Goal: Task Accomplishment & Management: Manage account settings

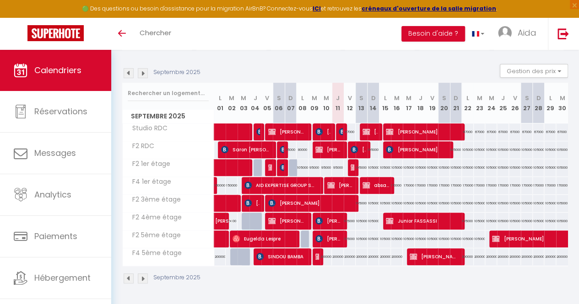
drag, startPoint x: 337, startPoint y: 162, endPoint x: 315, endPoint y: 159, distance: 22.3
click at [315, 159] on div "95000" at bounding box center [314, 167] width 12 height 17
type input "95000"
type input "Mar 09 Septembre 2025"
type input "Mer 10 Septembre 2025"
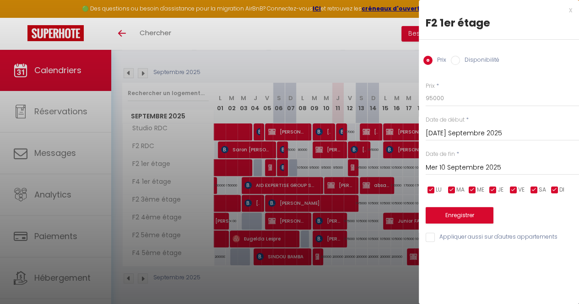
click at [337, 161] on div at bounding box center [289, 152] width 579 height 304
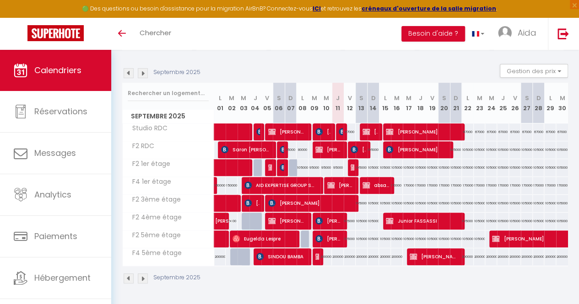
click at [337, 163] on div "95000" at bounding box center [338, 167] width 12 height 17
type input "95000"
type input "Jeu 11 Septembre 2025"
type input "Ven 12 Septembre 2025"
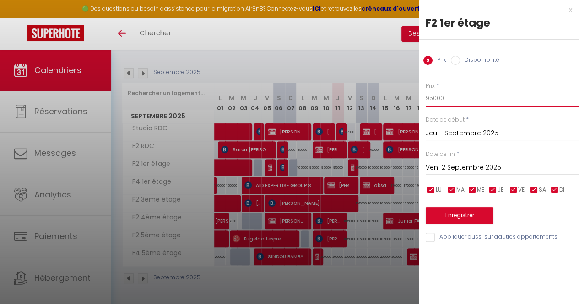
click at [454, 98] on input "95000" at bounding box center [502, 98] width 153 height 16
type input "9"
type input "85000"
click at [464, 218] on button "Enregistrer" at bounding box center [460, 215] width 68 height 16
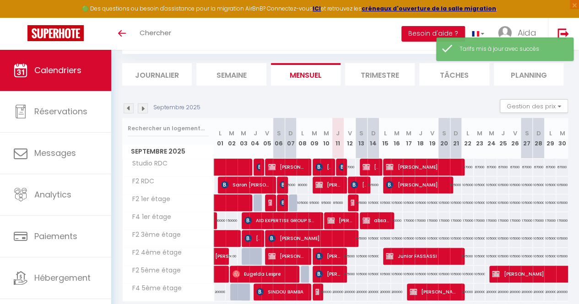
scroll to position [90, 0]
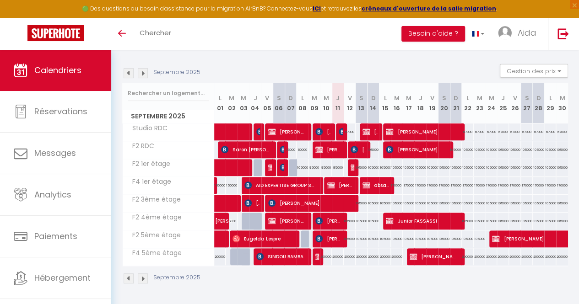
click at [347, 215] on div "105000" at bounding box center [350, 221] width 12 height 17
type input "105000"
type input "Ven 12 Septembre 2025"
type input "Sam 13 Septembre 2025"
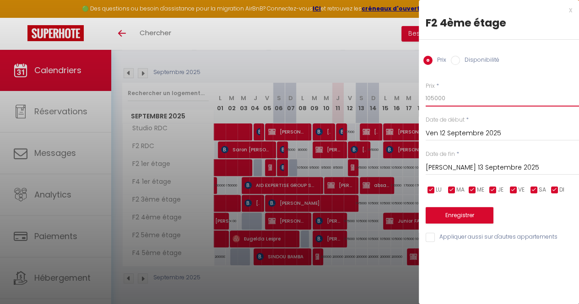
click at [493, 102] on input "105000" at bounding box center [502, 98] width 153 height 16
type input "1"
type input "95000"
click at [472, 216] on button "Enregistrer" at bounding box center [460, 215] width 68 height 16
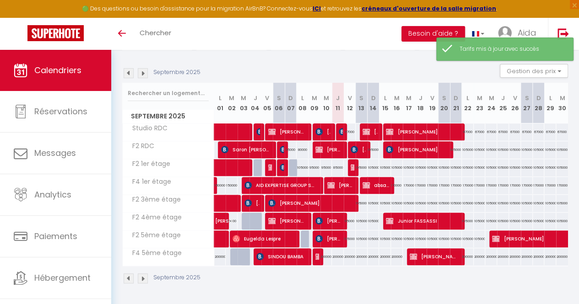
click at [349, 233] on div "105000" at bounding box center [350, 239] width 12 height 17
type input "105000"
type input "Ven 12 Septembre 2025"
type input "Sam 13 Septembre 2025"
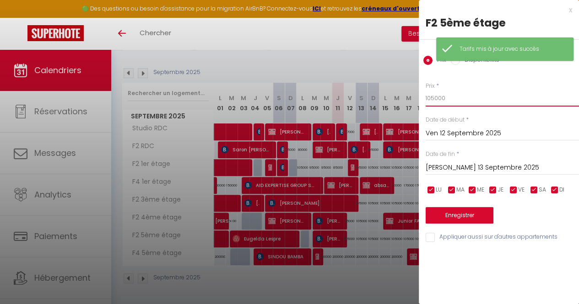
click at [473, 101] on input "105000" at bounding box center [502, 98] width 153 height 16
type input "1"
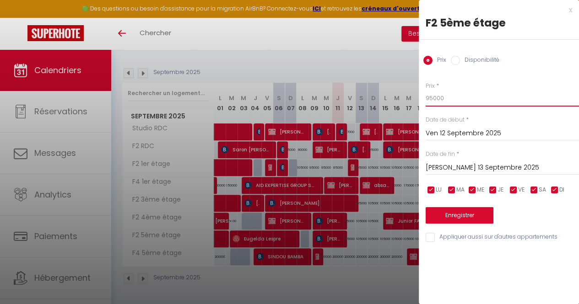
type input "95000"
click at [456, 222] on button "Enregistrer" at bounding box center [460, 215] width 68 height 16
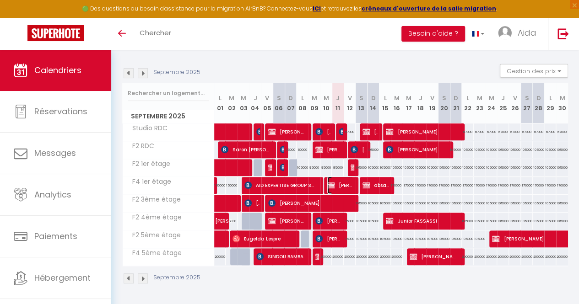
click at [340, 178] on span "[PERSON_NAME]" at bounding box center [340, 185] width 27 height 17
select select "OK"
select select "KO"
select select "0"
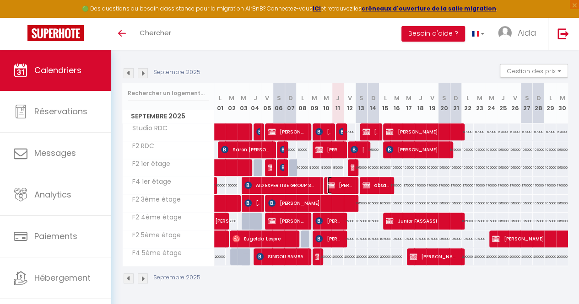
select select "1"
select select
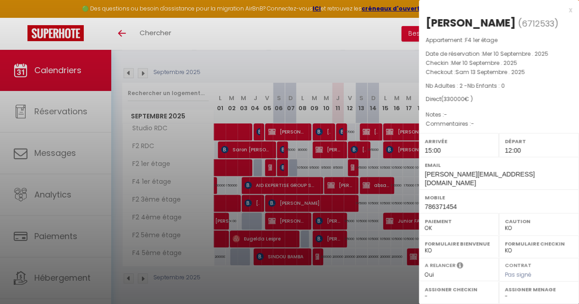
click at [348, 277] on div at bounding box center [289, 152] width 579 height 304
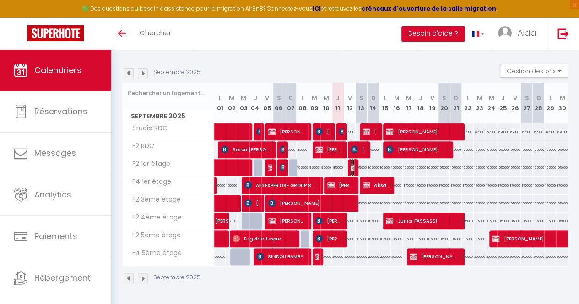
click at [351, 164] on img at bounding box center [354, 167] width 7 height 7
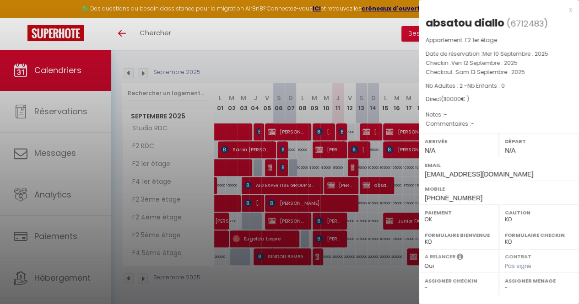
click at [358, 55] on div at bounding box center [289, 152] width 579 height 304
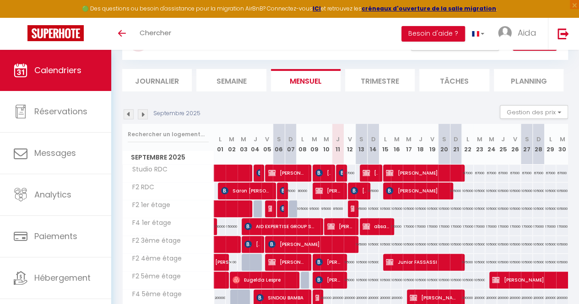
scroll to position [0, 0]
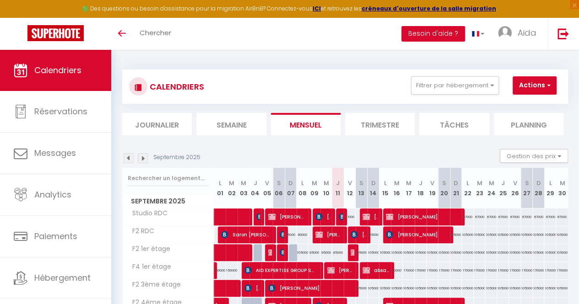
click at [374, 124] on li "Trimestre" at bounding box center [380, 124] width 70 height 22
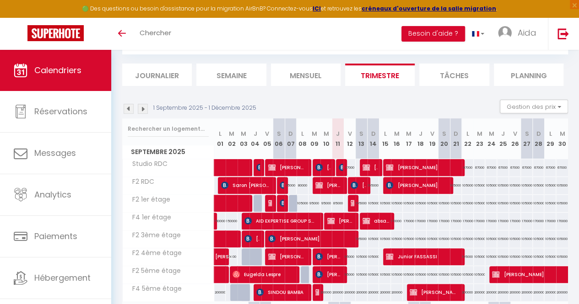
scroll to position [92, 0]
